Goal: Check status: Check status

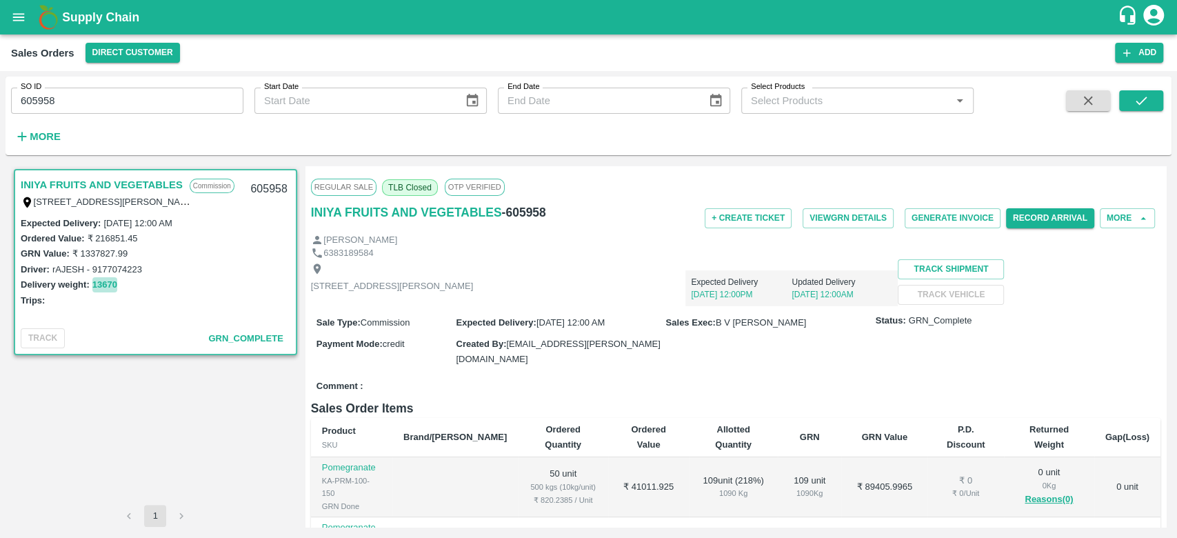
click at [105, 278] on button "13670" at bounding box center [104, 285] width 25 height 16
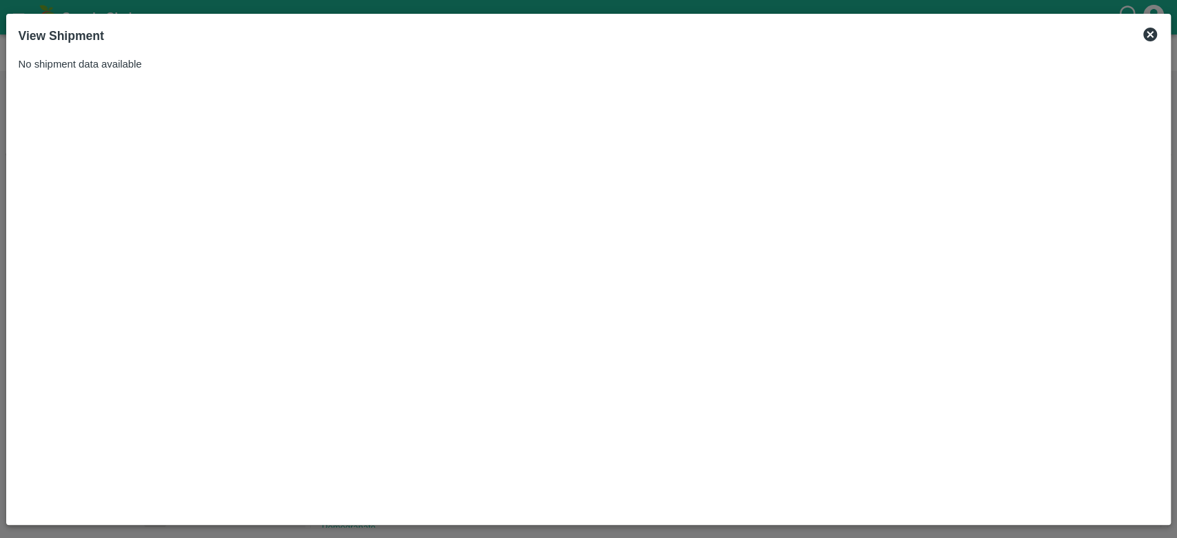
click at [1153, 34] on icon at bounding box center [1150, 35] width 14 height 14
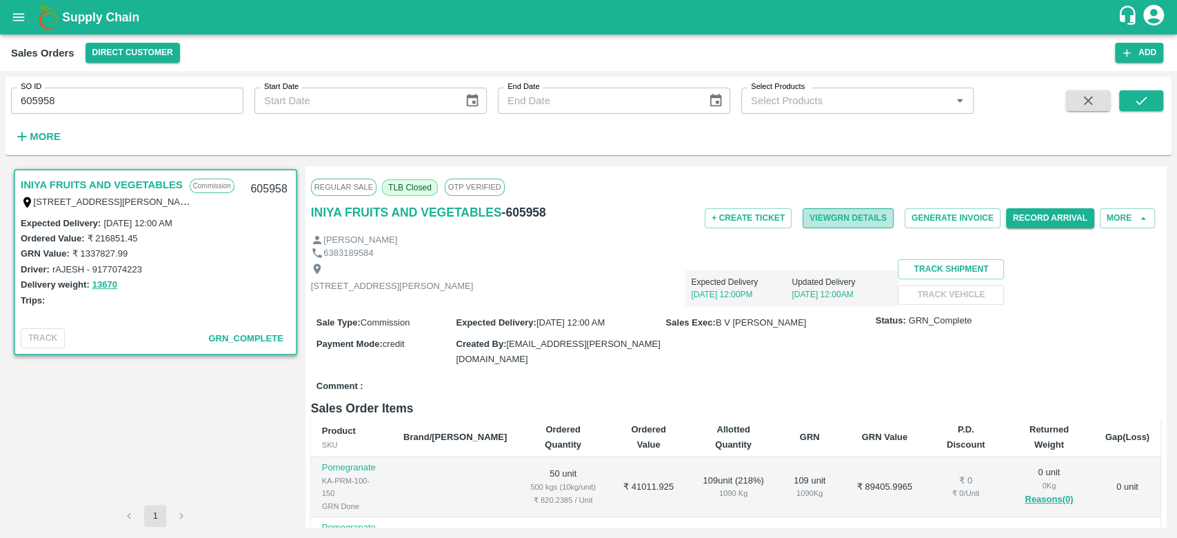
click at [844, 221] on button "View GRN Details" at bounding box center [847, 218] width 91 height 20
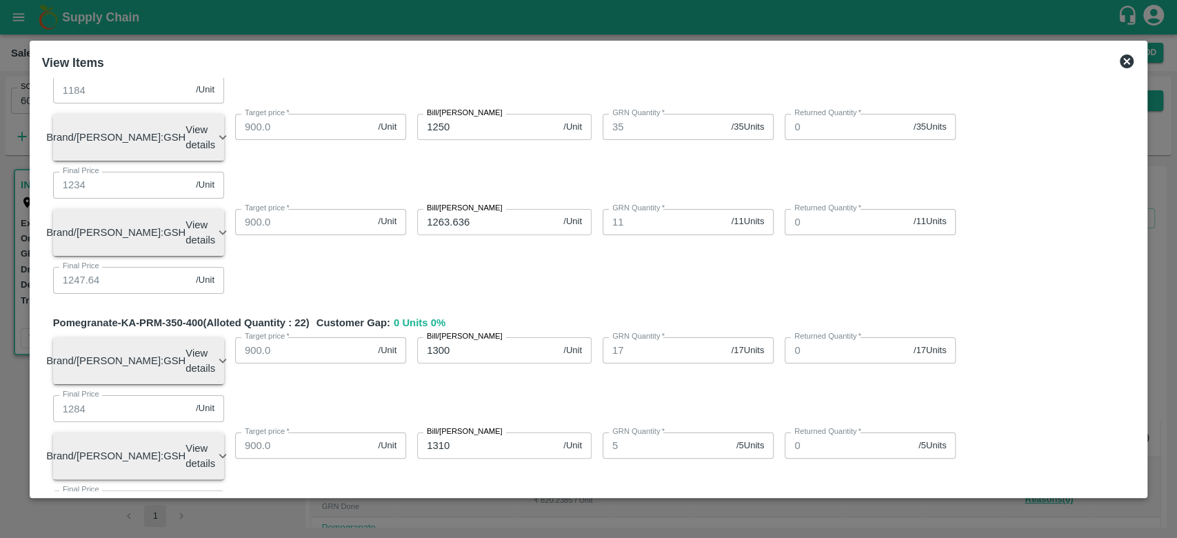
scroll to position [1892, 0]
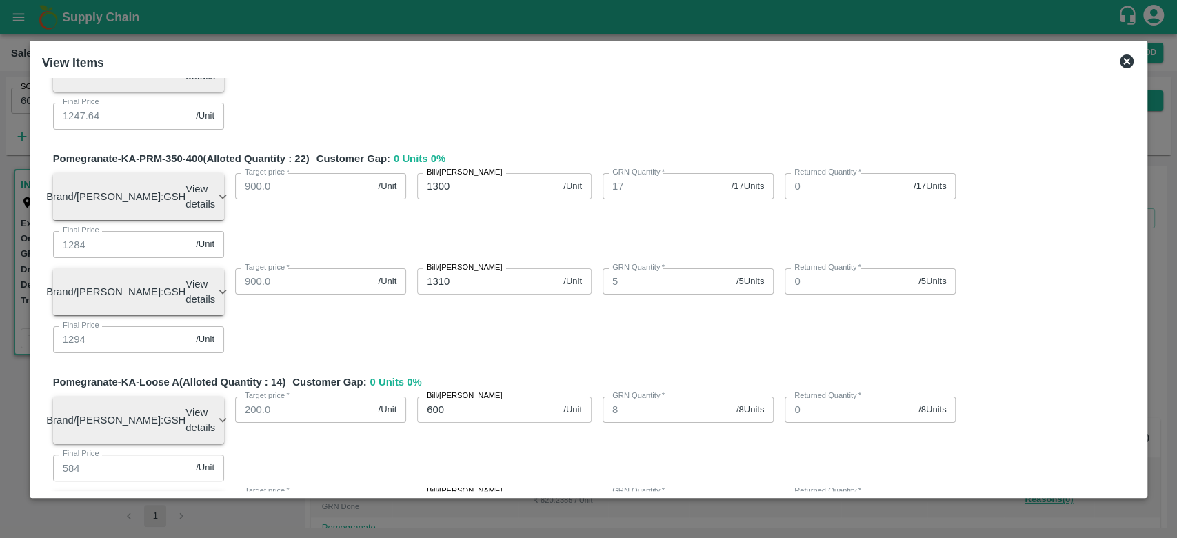
click at [1125, 62] on icon at bounding box center [1126, 61] width 17 height 17
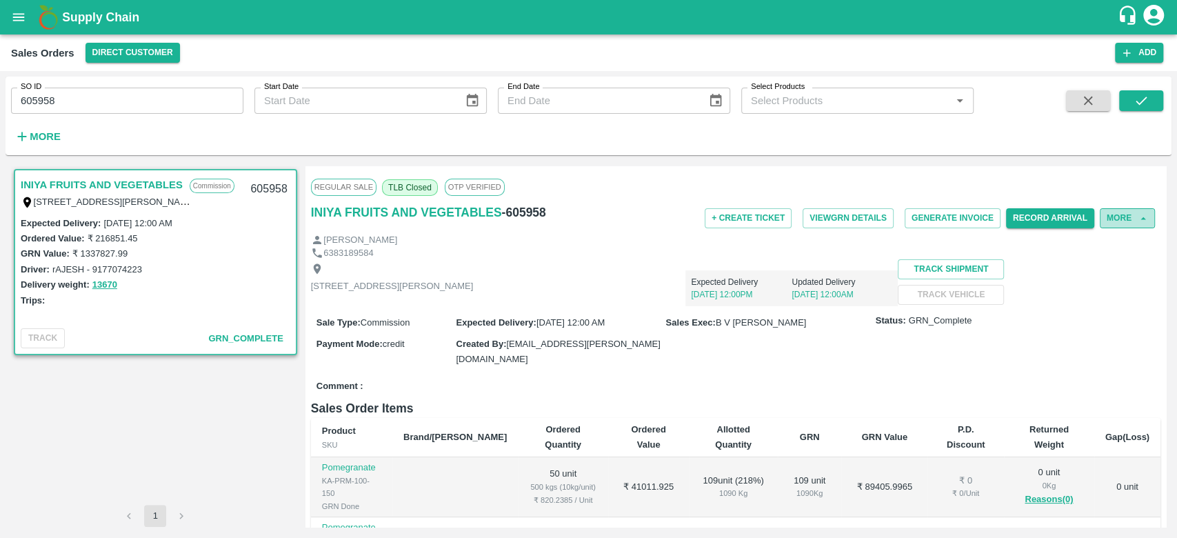
click at [1112, 217] on button "More" at bounding box center [1126, 218] width 55 height 20
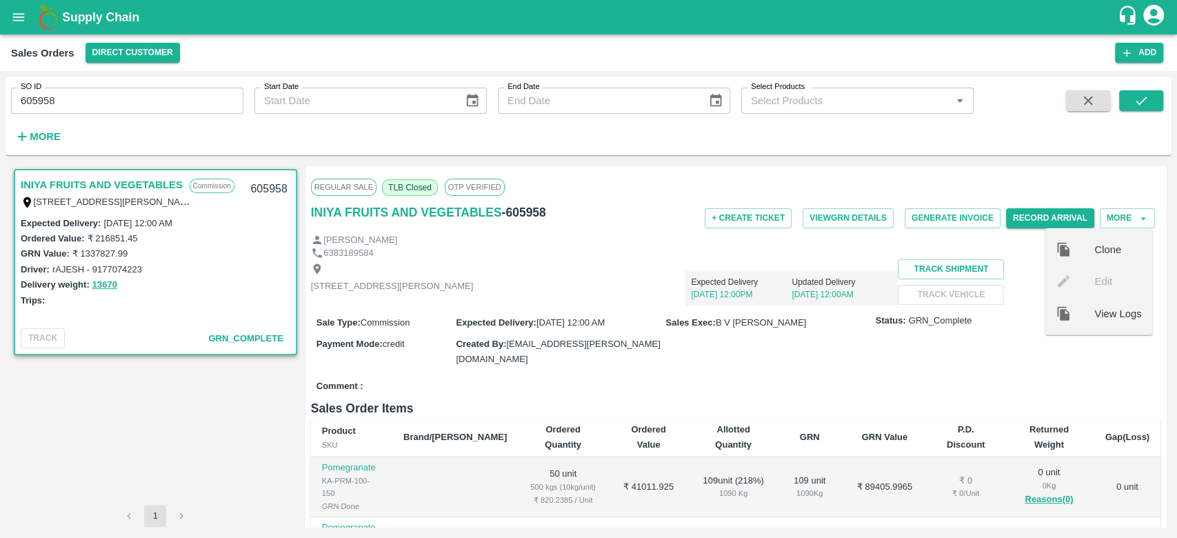
click at [740, 306] on div "TC/73, ANNA FRUITS MARKET KOYAMBEDU, Chennai, Chennai, TAMILNADU, 600092 Expect…" at bounding box center [735, 282] width 849 height 47
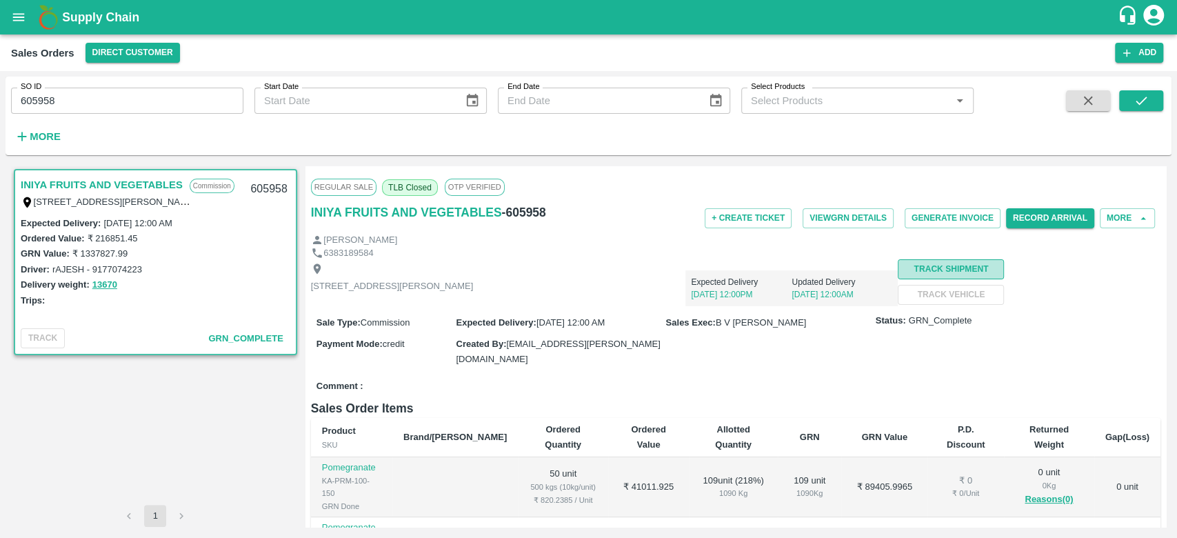
click at [898, 279] on button "Track Shipment" at bounding box center [951, 269] width 106 height 20
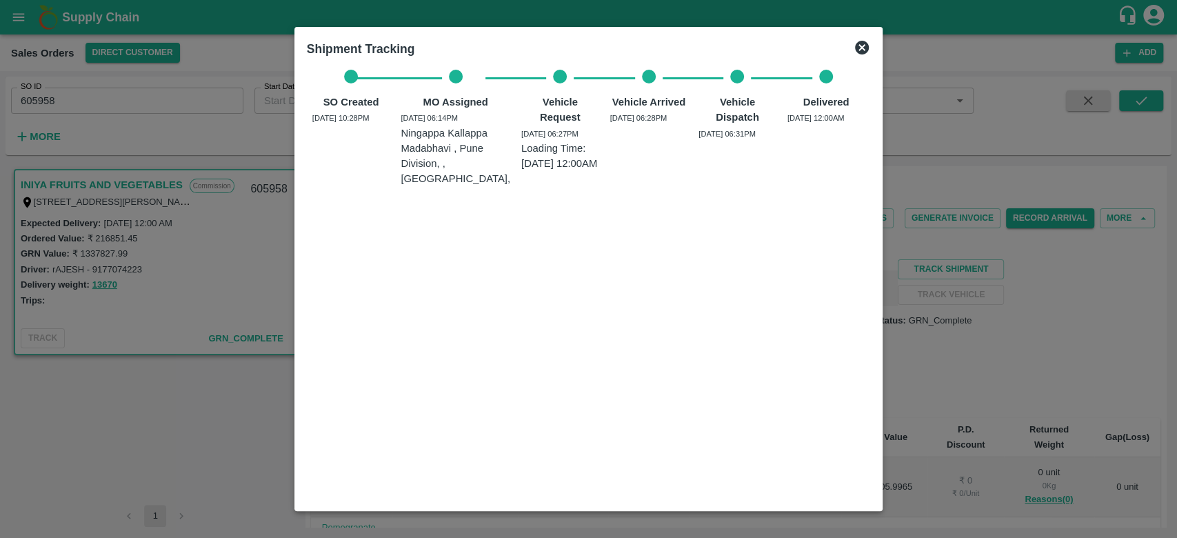
click at [862, 46] on icon at bounding box center [861, 47] width 17 height 17
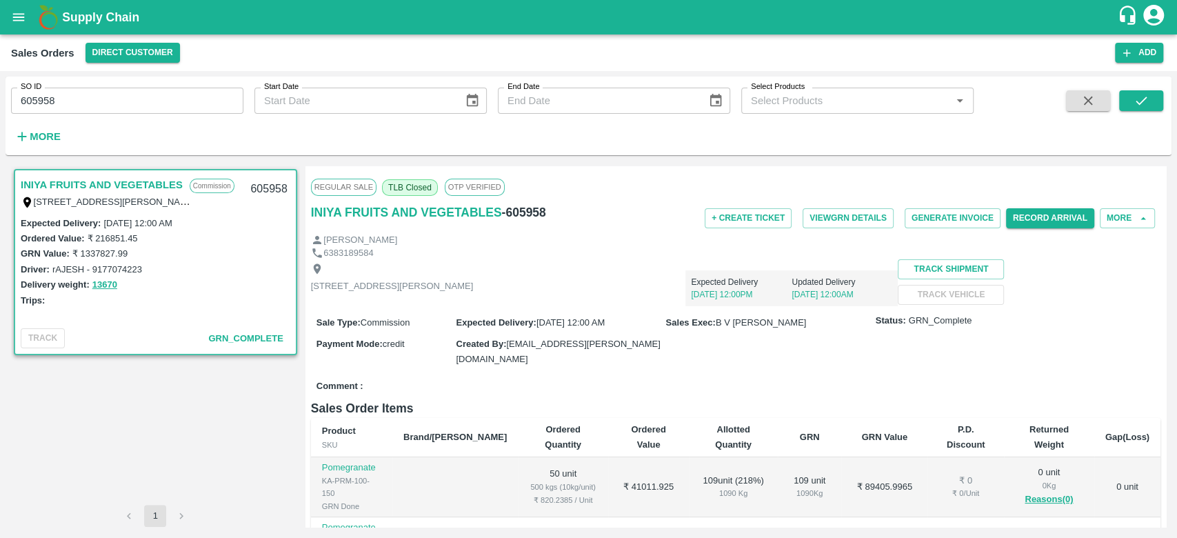
click at [778, 398] on div "Comment :" at bounding box center [735, 386] width 849 height 24
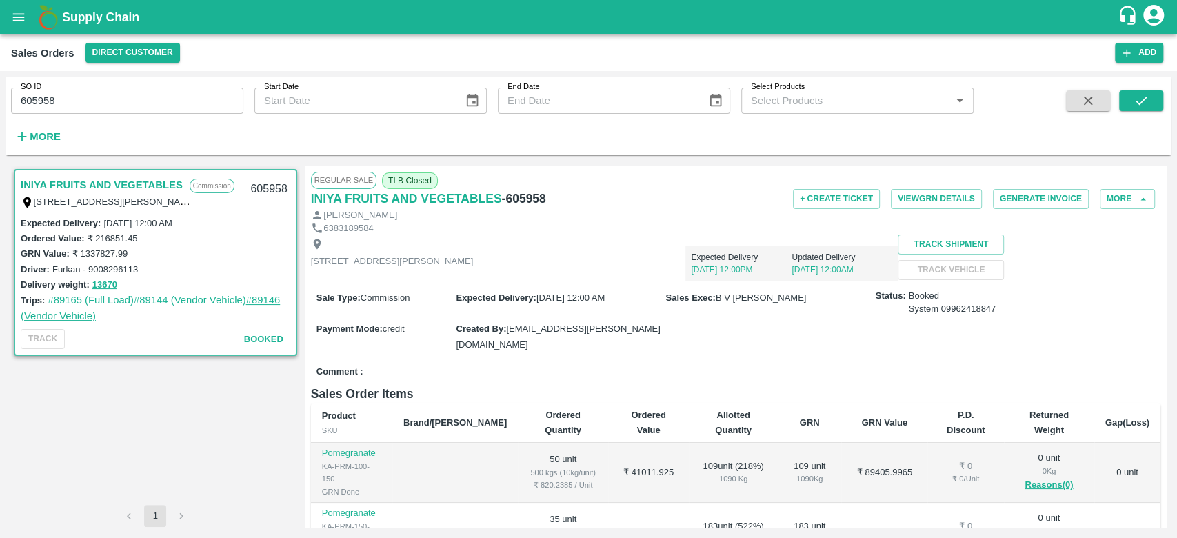
click at [265, 296] on link "#89146 (Vendor Vehicle)" at bounding box center [150, 307] width 259 height 26
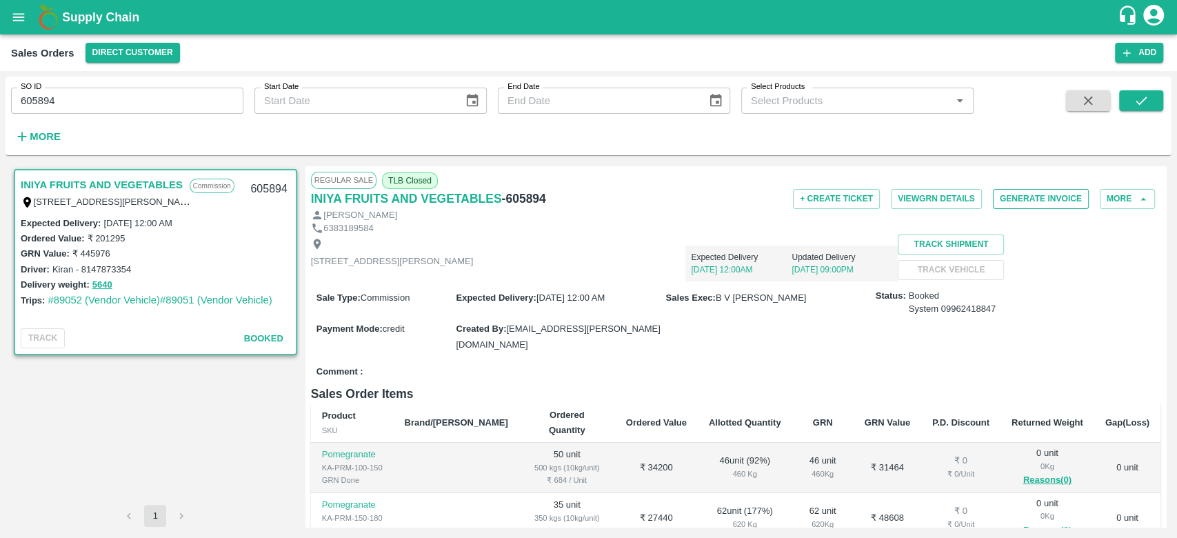
click at [1028, 203] on button "Generate Invoice" at bounding box center [1041, 199] width 96 height 20
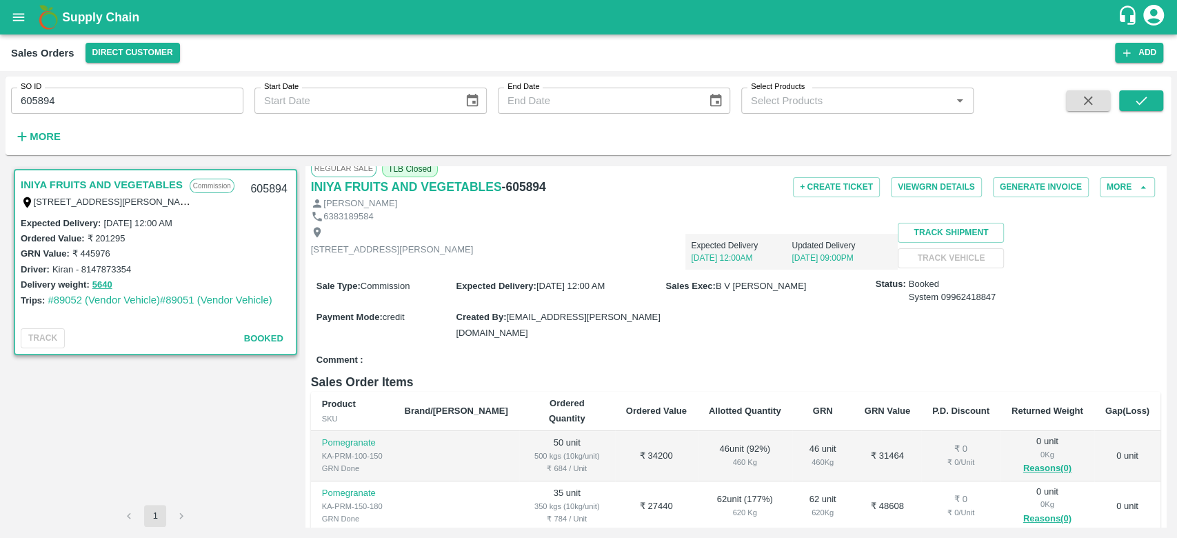
scroll to position [12, 0]
